Goal: Transaction & Acquisition: Purchase product/service

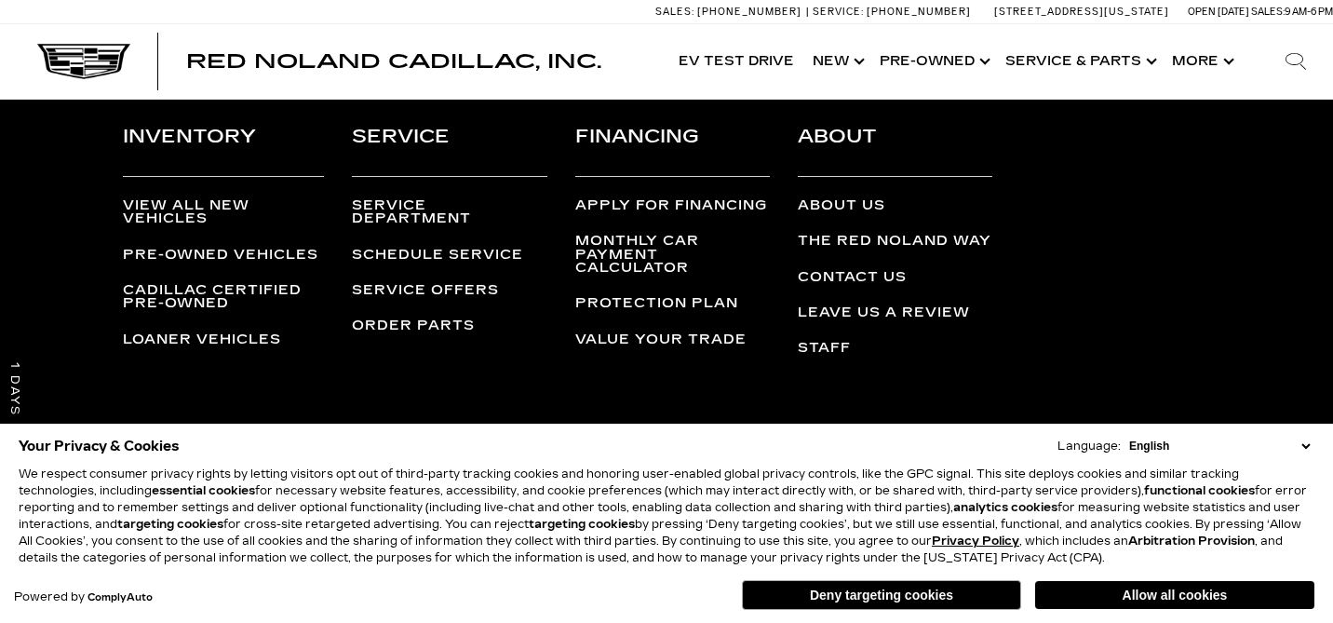
click at [847, 591] on button "Deny targeting cookies" at bounding box center [881, 595] width 279 height 30
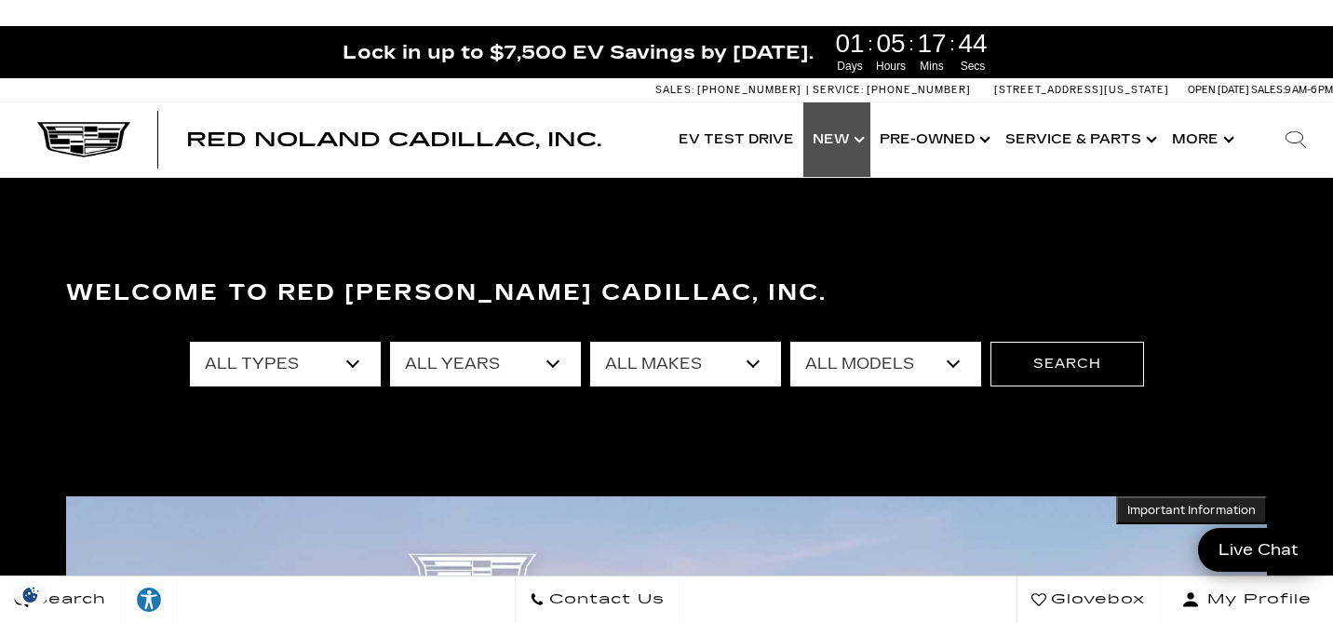
click at [835, 139] on link "Show New" at bounding box center [836, 139] width 67 height 74
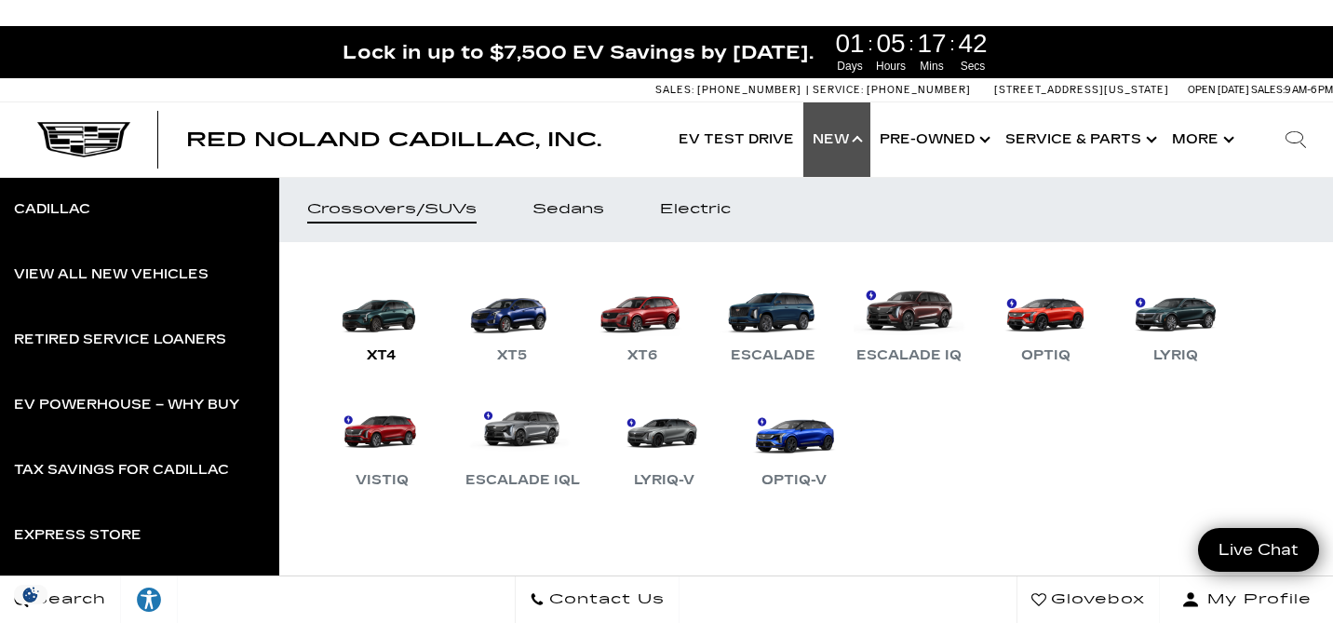
click at [392, 311] on link "XT4" at bounding box center [382, 318] width 112 height 97
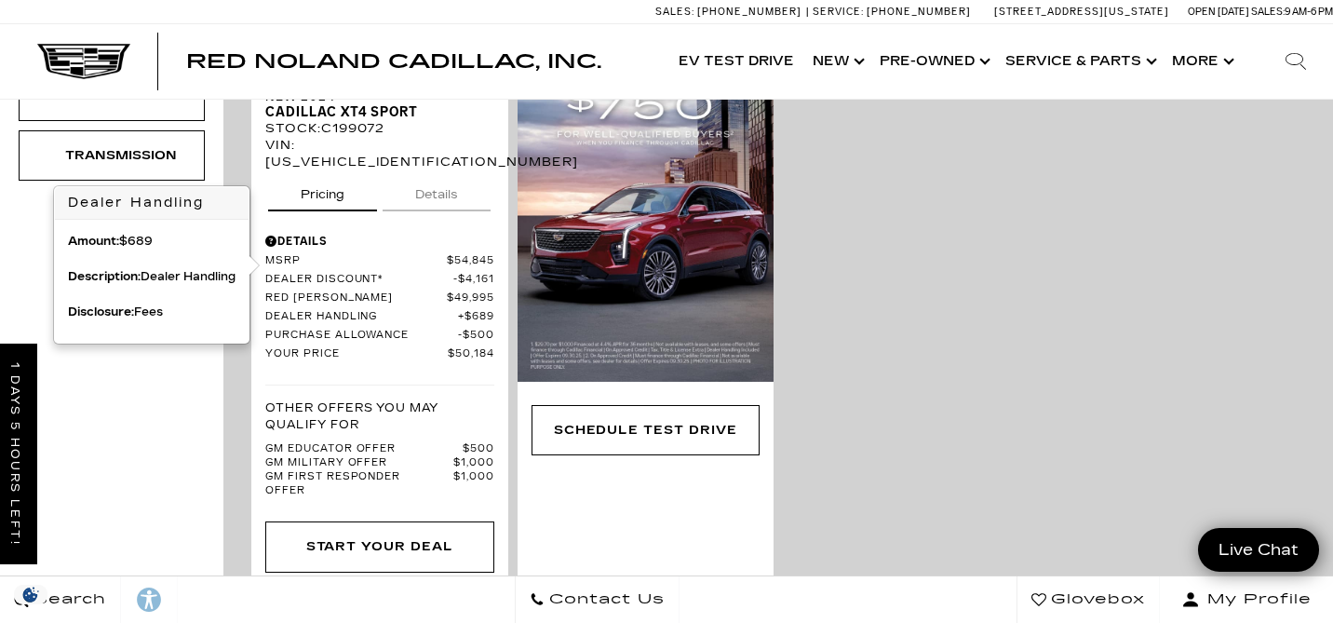
scroll to position [890, 0]
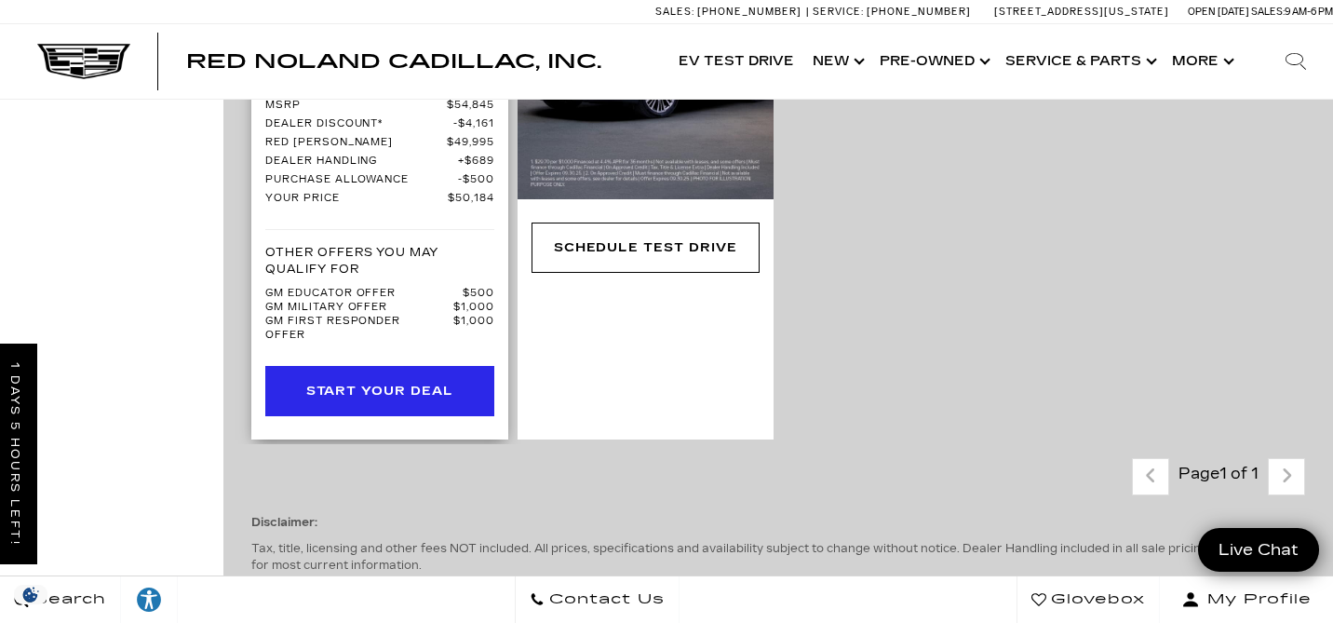
click at [376, 381] on div "Start Your Deal" at bounding box center [379, 391] width 147 height 20
